Goal: Transaction & Acquisition: Subscribe to service/newsletter

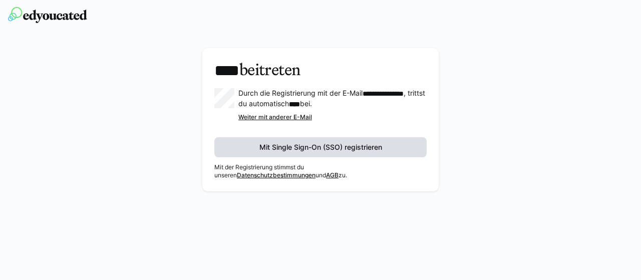
click at [316, 143] on span "Mit Single Sign-On (SSO) registrieren" at bounding box center [321, 147] width 126 height 10
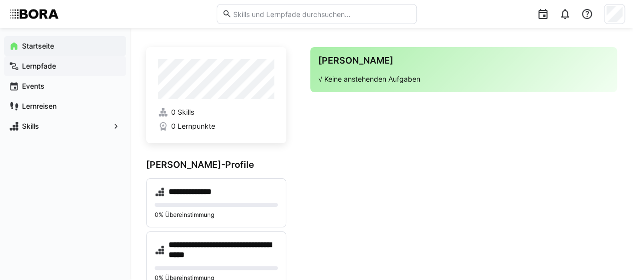
click at [0, 0] on app-navigation-label "Lernpfade" at bounding box center [0, 0] width 0 height 0
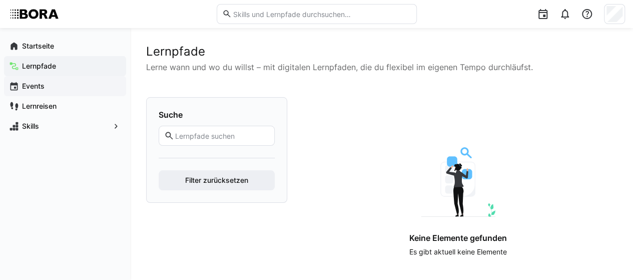
click at [0, 0] on app-navigation-label "Events" at bounding box center [0, 0] width 0 height 0
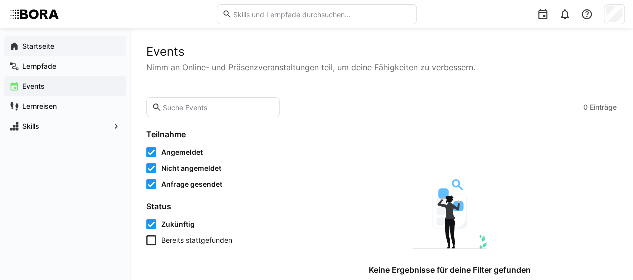
click at [0, 0] on app-navigation-label "Startseite" at bounding box center [0, 0] width 0 height 0
